Goal: Task Accomplishment & Management: Manage account settings

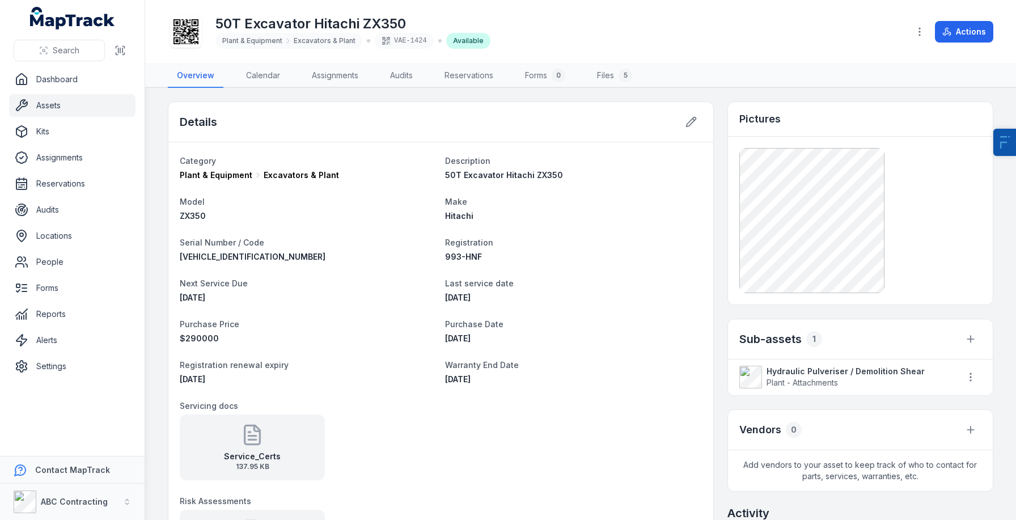
scroll to position [2, 0]
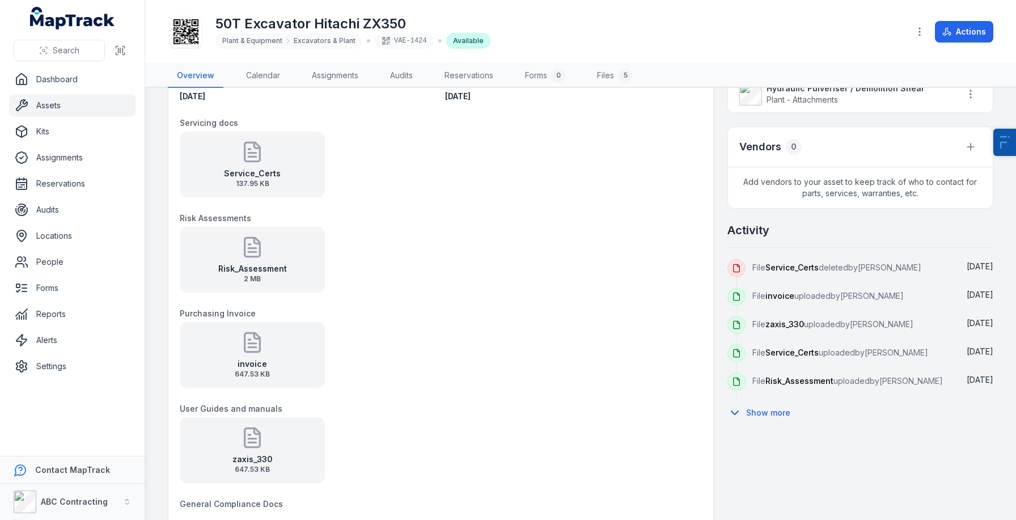
scroll to position [275, 0]
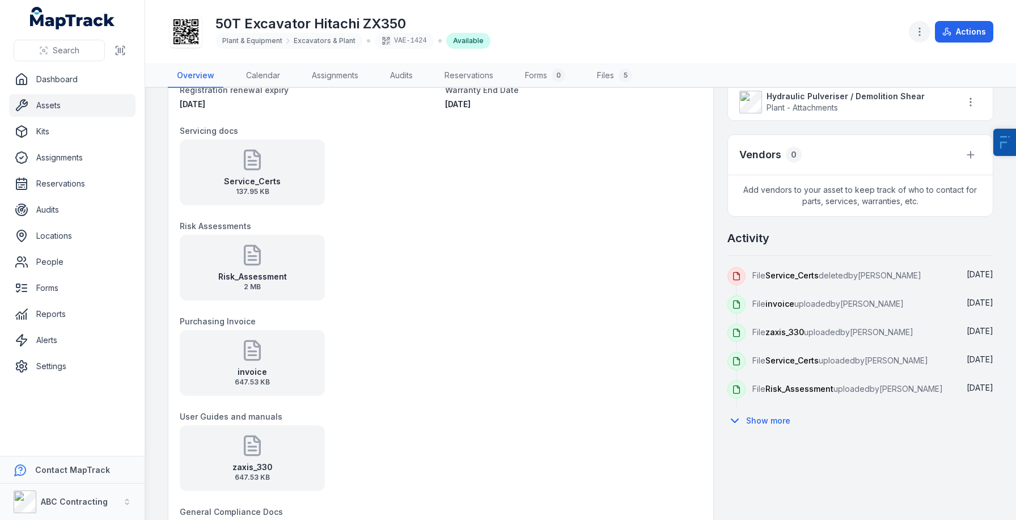
click at [920, 42] on button "button" at bounding box center [920, 32] width 22 height 22
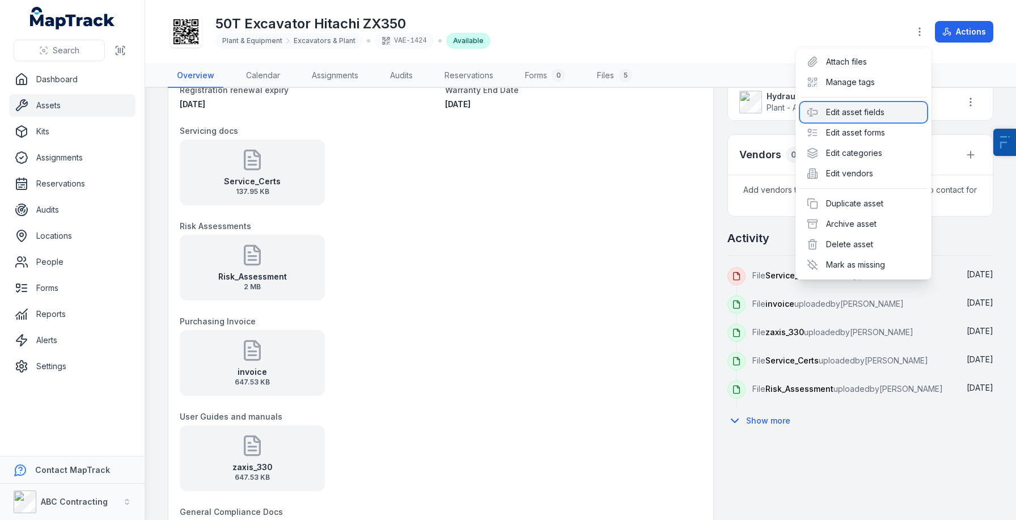
click at [863, 116] on div "Edit asset fields" at bounding box center [863, 112] width 127 height 20
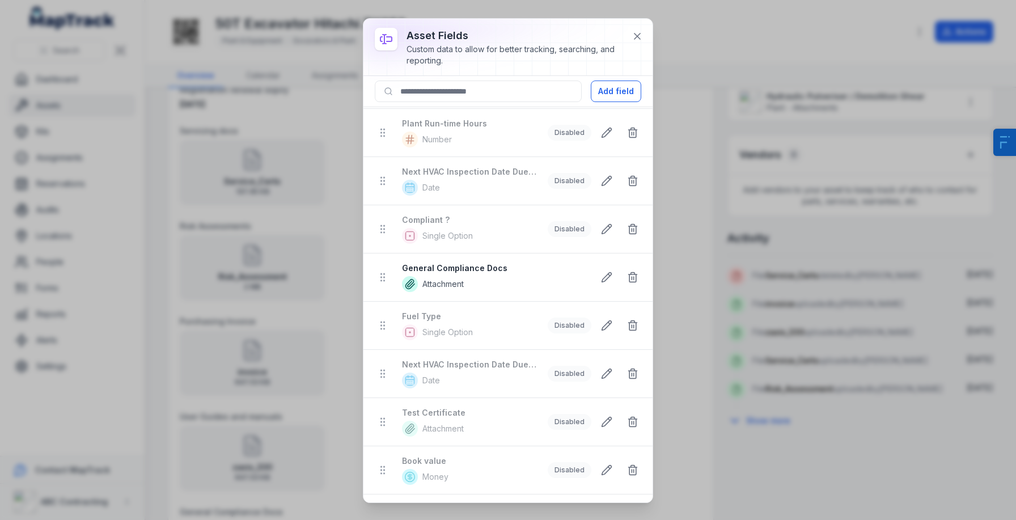
scroll to position [1121, 0]
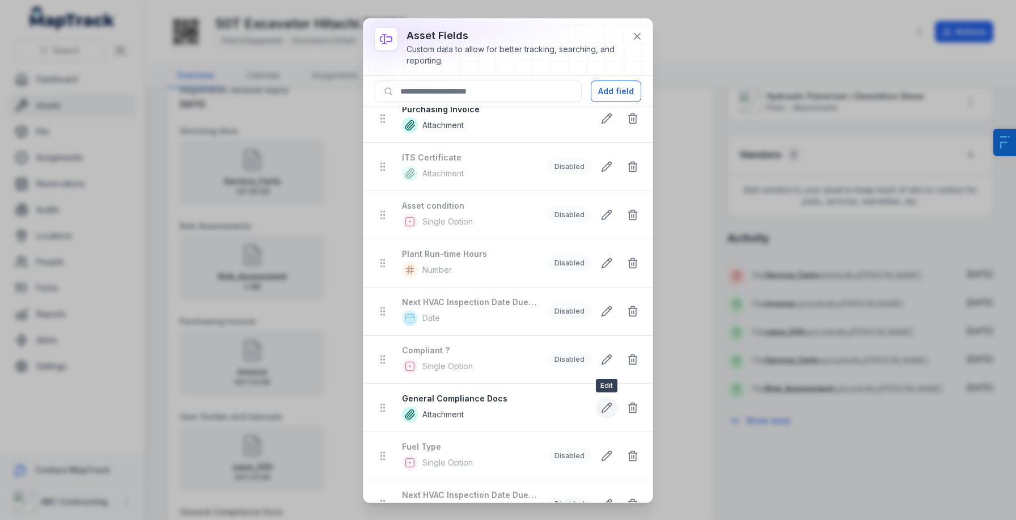
click at [598, 409] on button at bounding box center [607, 408] width 22 height 22
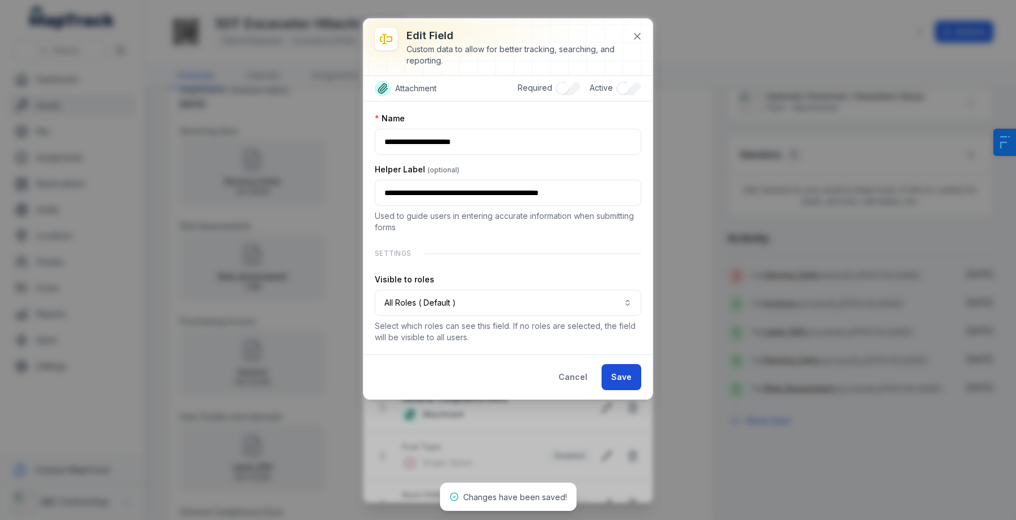
click at [612, 370] on button "Save" at bounding box center [622, 377] width 40 height 26
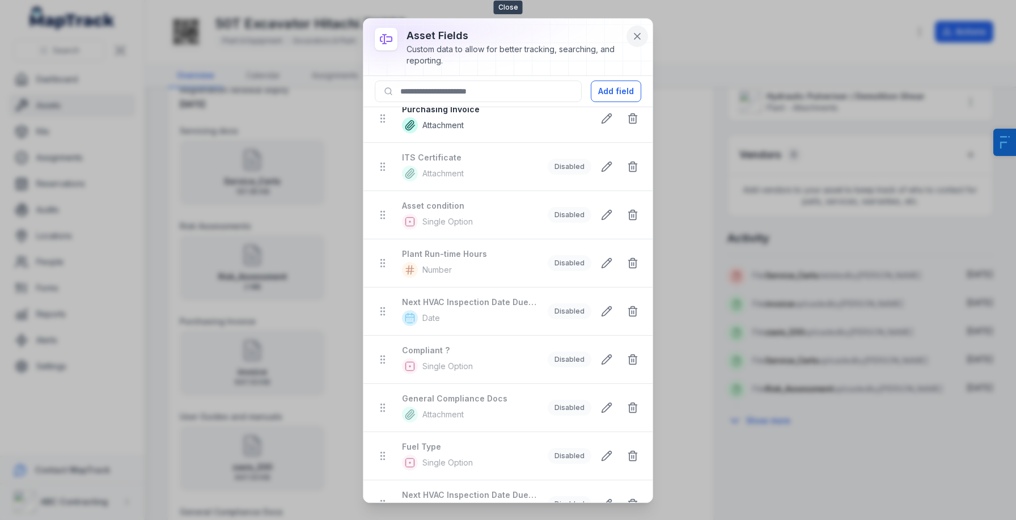
click at [636, 40] on icon at bounding box center [637, 36] width 11 height 11
